Goal: Task Accomplishment & Management: Manage account settings

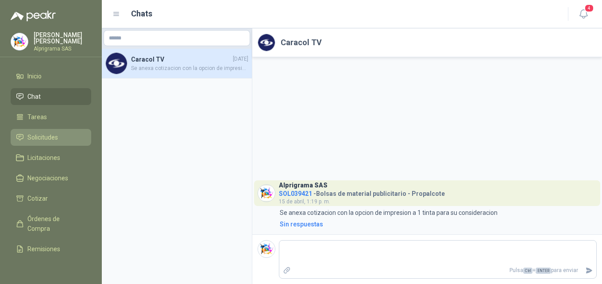
click at [41, 134] on span "Solicitudes" at bounding box center [42, 137] width 31 height 10
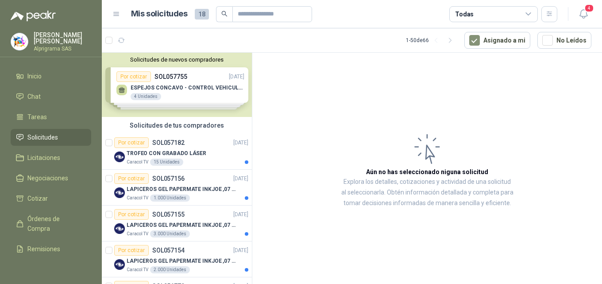
click at [186, 60] on button "Solicitudes de nuevos compradores" at bounding box center [176, 59] width 143 height 7
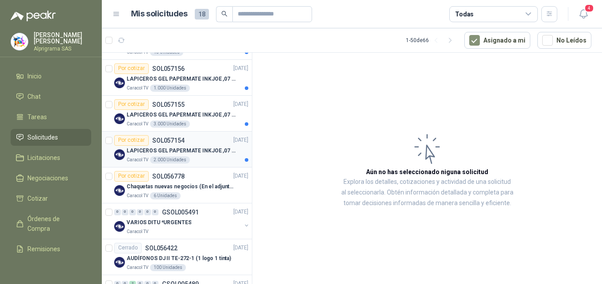
scroll to position [266, 0]
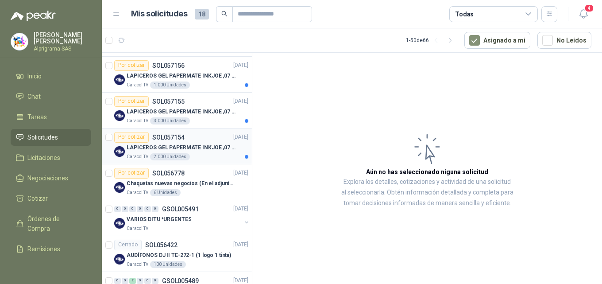
click at [201, 148] on p "LAPICEROS GEL PAPERMATE INKJOE ,07 1 LOGO 1 TINTA" at bounding box center [182, 147] width 110 height 8
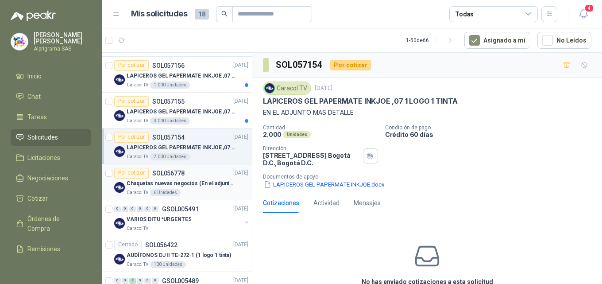
click at [159, 178] on div "Por cotizar SOL056778" at bounding box center [149, 173] width 70 height 11
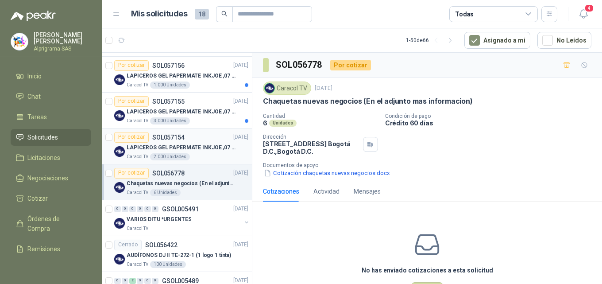
click at [164, 142] on div "Por cotizar SOL057154" at bounding box center [149, 137] width 70 height 11
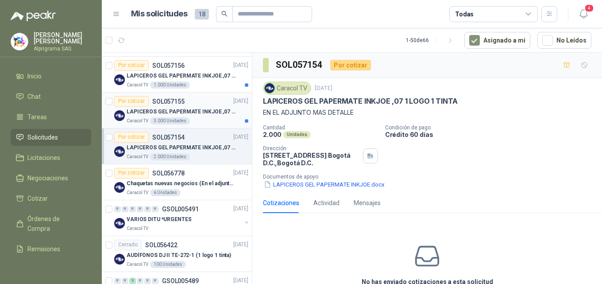
click at [168, 120] on div "3.000 Unidades" at bounding box center [170, 120] width 40 height 7
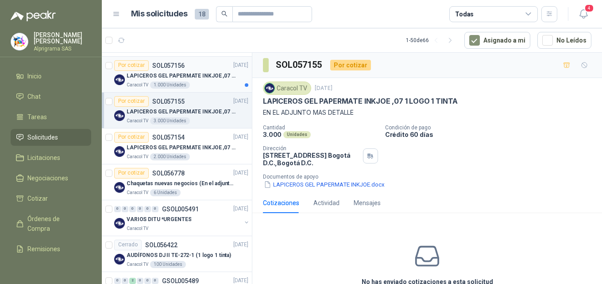
click at [169, 81] on div "1.000 Unidades" at bounding box center [170, 84] width 40 height 7
